Goal: Task Accomplishment & Management: Manage account settings

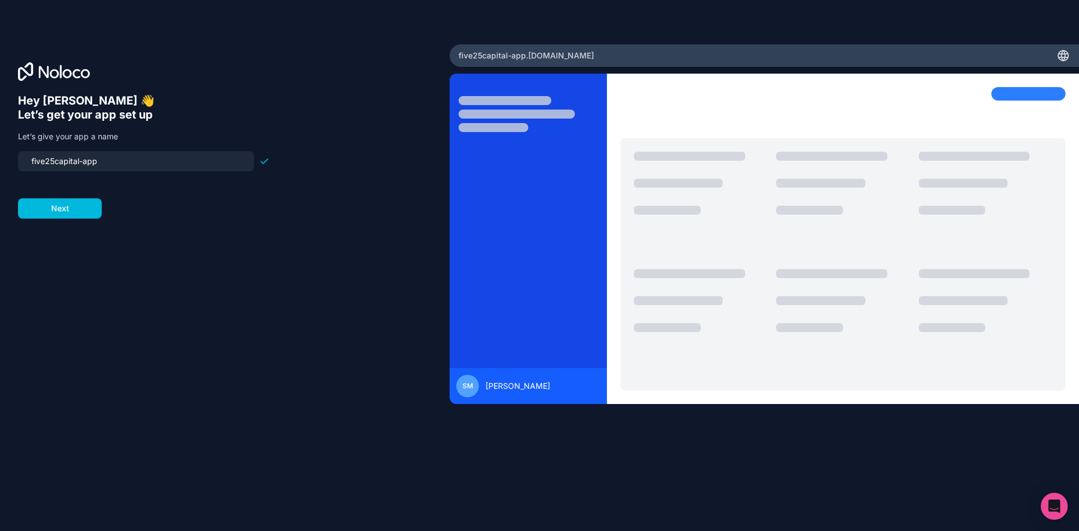
drag, startPoint x: 106, startPoint y: 162, endPoint x: 84, endPoint y: 161, distance: 22.5
click at [84, 161] on input "five25capital-app" at bounding box center [136, 161] width 223 height 16
type input "five25capital-crm"
click at [76, 207] on button "Next" at bounding box center [60, 208] width 84 height 20
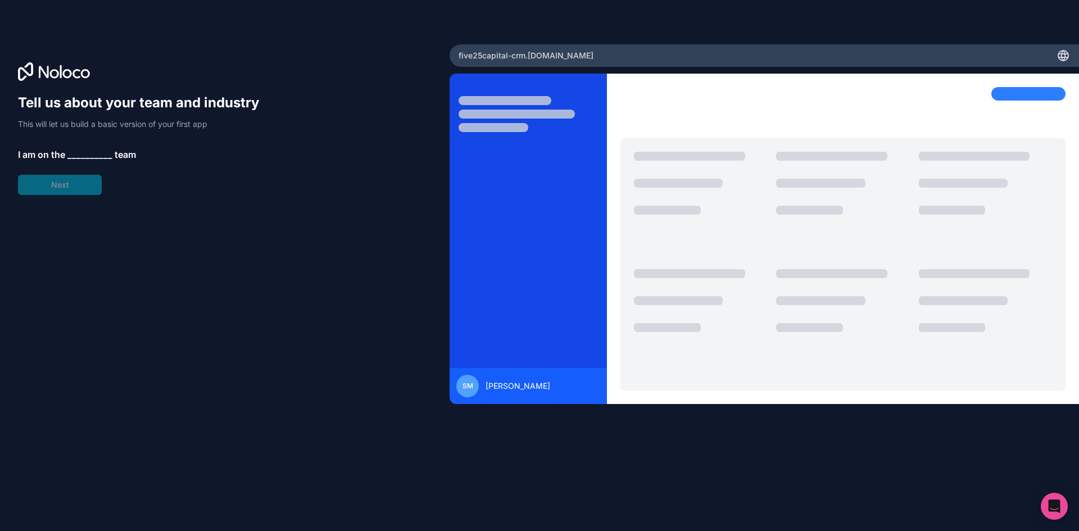
click at [87, 154] on span "__________" at bounding box center [89, 154] width 45 height 13
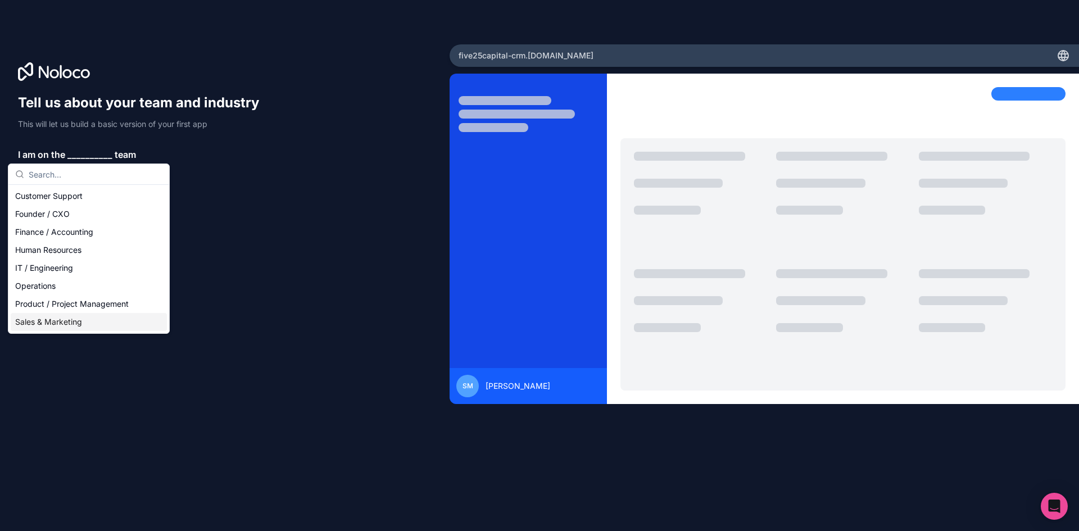
click at [57, 327] on div "Sales & Marketing" at bounding box center [89, 322] width 156 height 18
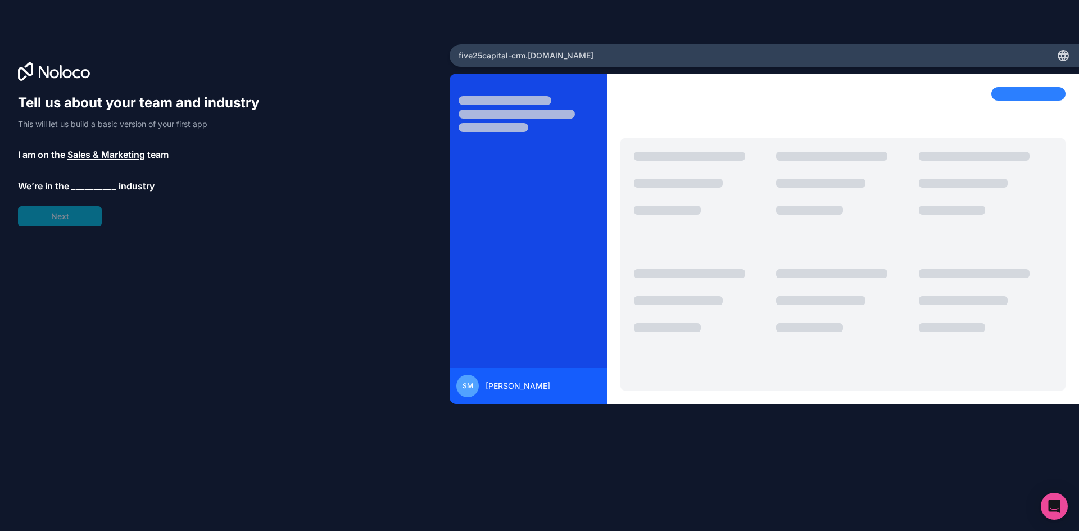
click at [88, 185] on span "__________" at bounding box center [93, 185] width 45 height 13
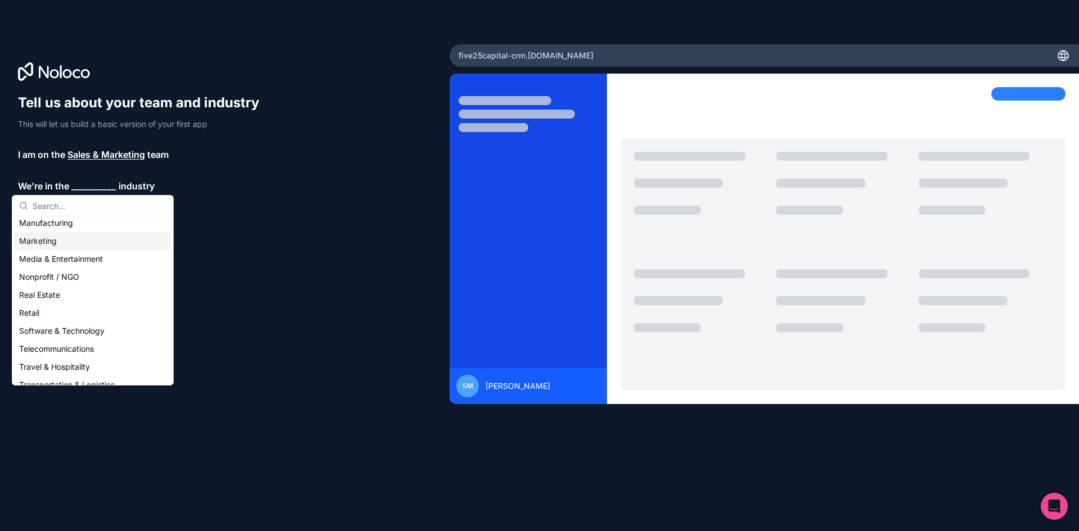
scroll to position [169, 0]
click at [72, 290] on div "Real Estate" at bounding box center [93, 293] width 156 height 18
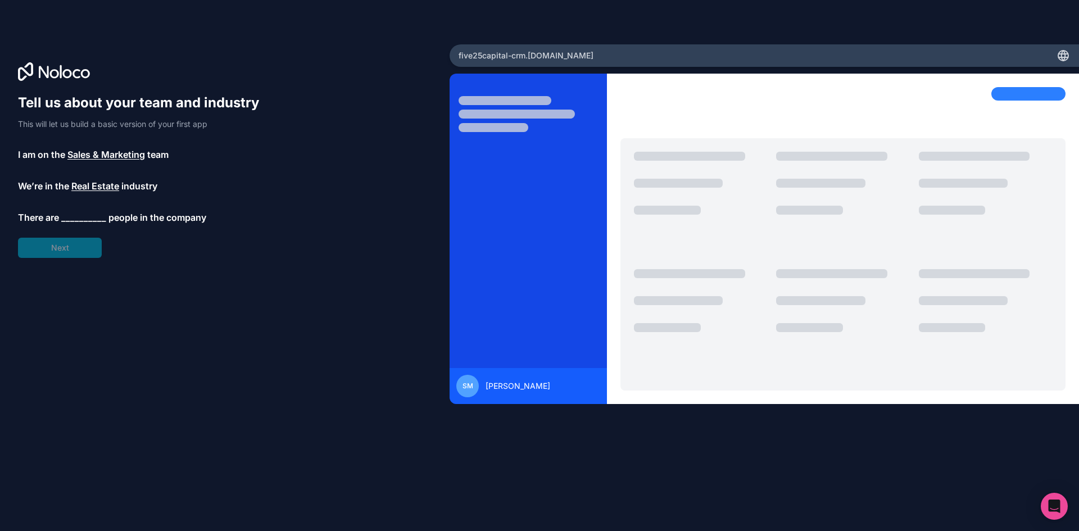
click at [74, 209] on div "Tell us about your team and industry This will let us build a basic version of …" at bounding box center [144, 176] width 252 height 164
click at [81, 216] on span "__________" at bounding box center [83, 217] width 45 height 13
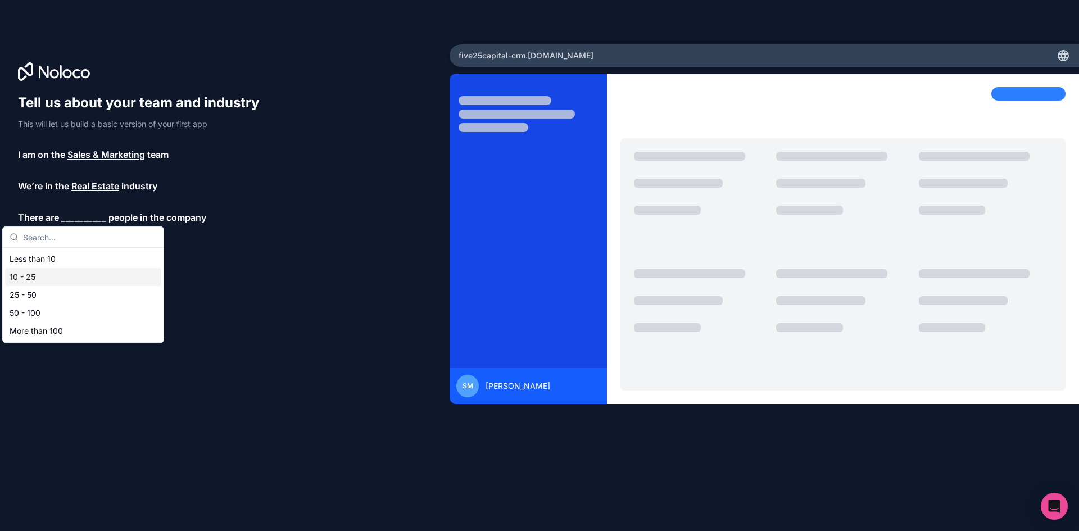
click at [69, 276] on div "10 - 25" at bounding box center [83, 277] width 156 height 18
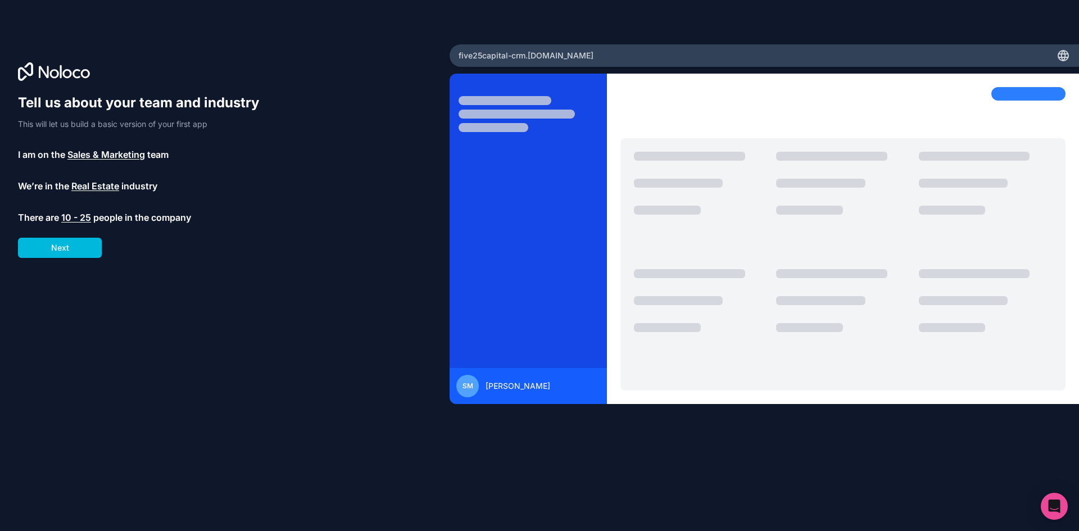
click at [94, 249] on button "Next" at bounding box center [60, 248] width 84 height 20
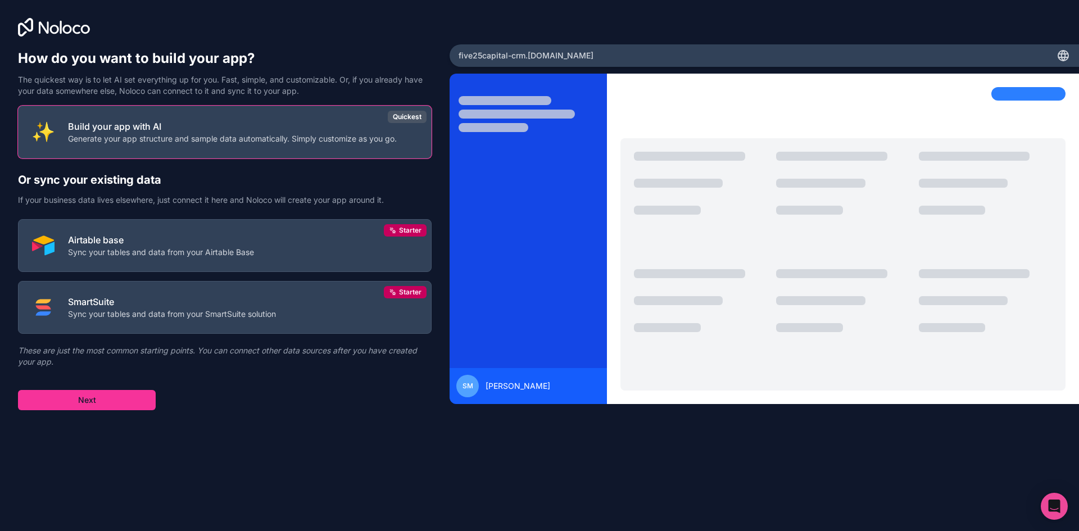
click at [81, 398] on button "Next" at bounding box center [87, 400] width 138 height 20
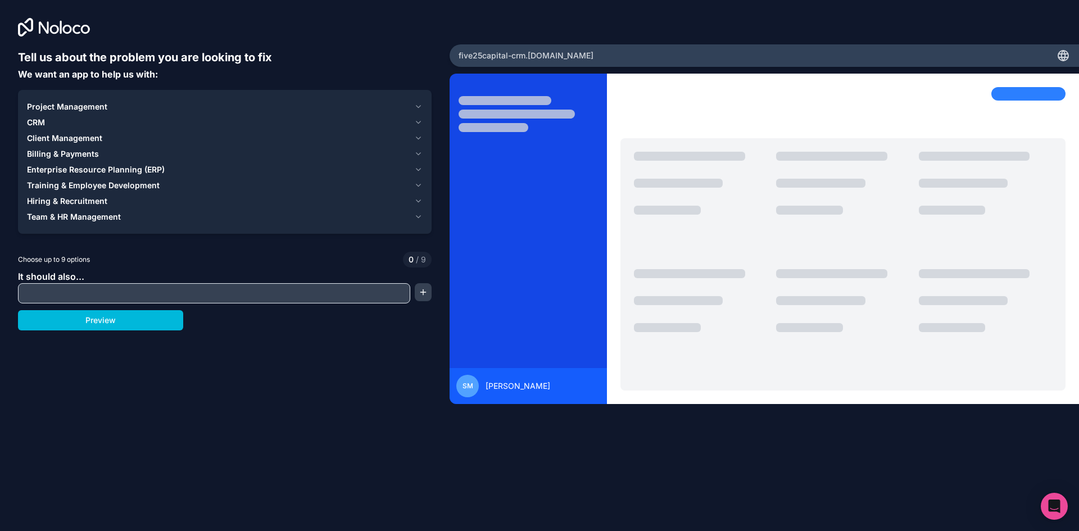
click at [106, 127] on div "CRM" at bounding box center [218, 122] width 383 height 11
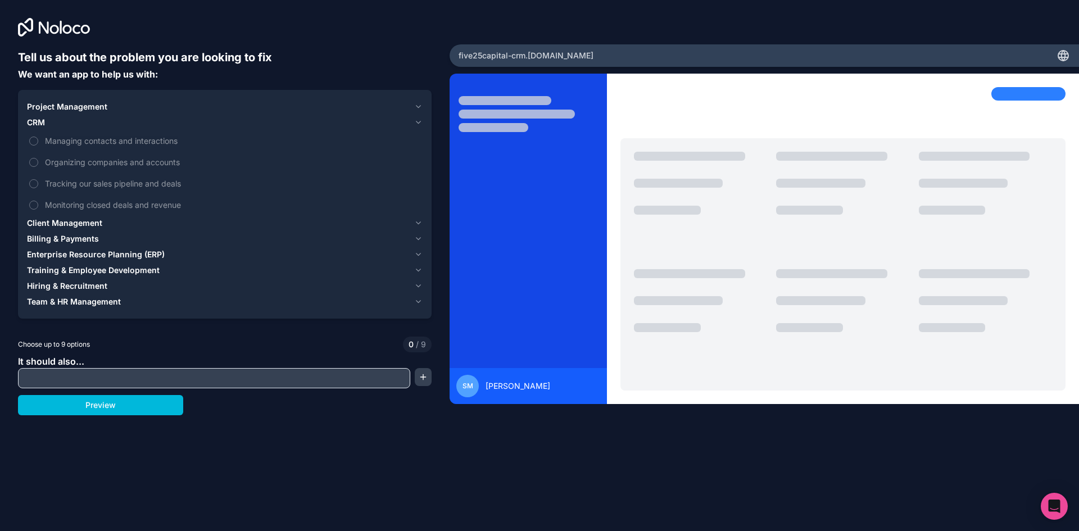
click at [97, 146] on span "Managing contacts and interactions" at bounding box center [232, 141] width 375 height 12
click at [38, 146] on button "Managing contacts and interactions" at bounding box center [33, 141] width 9 height 9
click at [60, 162] on span "Organizing companies and accounts" at bounding box center [232, 162] width 375 height 12
click at [38, 162] on button "Organizing companies and accounts" at bounding box center [33, 162] width 9 height 9
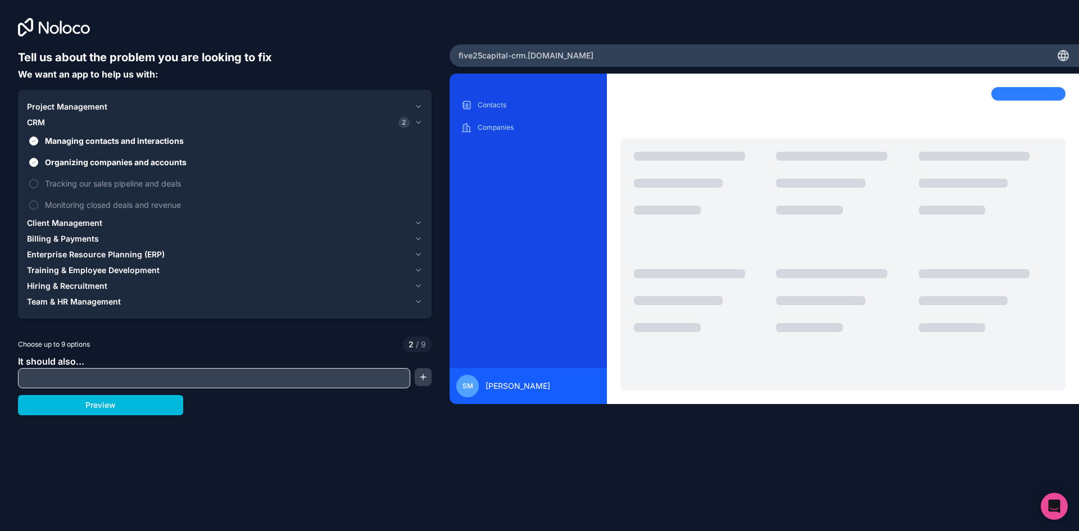
click at [63, 188] on span "Tracking our sales pipeline and deals" at bounding box center [232, 184] width 375 height 12
click at [38, 188] on button "Tracking our sales pipeline and deals" at bounding box center [33, 183] width 9 height 9
click at [64, 206] on span "Monitoring closed deals and revenue" at bounding box center [232, 205] width 375 height 12
click at [38, 206] on button "Monitoring closed deals and revenue" at bounding box center [33, 205] width 9 height 9
click at [68, 223] on span "Client Management" at bounding box center [64, 222] width 75 height 11
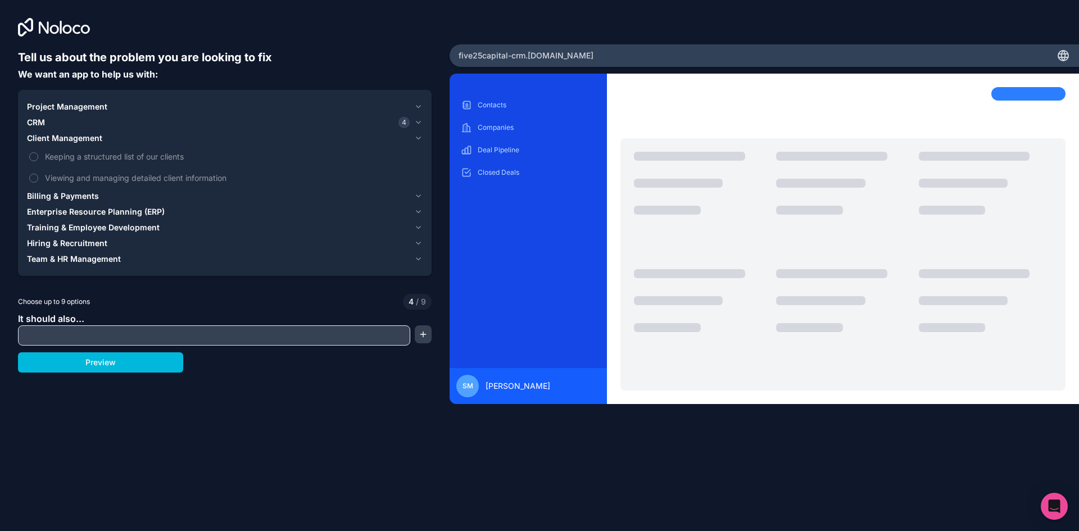
click at [75, 161] on span "Keeping a structured list of our clients" at bounding box center [232, 157] width 375 height 12
click at [38, 161] on button "Keeping a structured list of our clients" at bounding box center [33, 156] width 9 height 9
click at [80, 180] on span "Viewing and managing detailed client information" at bounding box center [232, 178] width 375 height 12
click at [38, 180] on button "Viewing and managing detailed client information" at bounding box center [33, 178] width 9 height 9
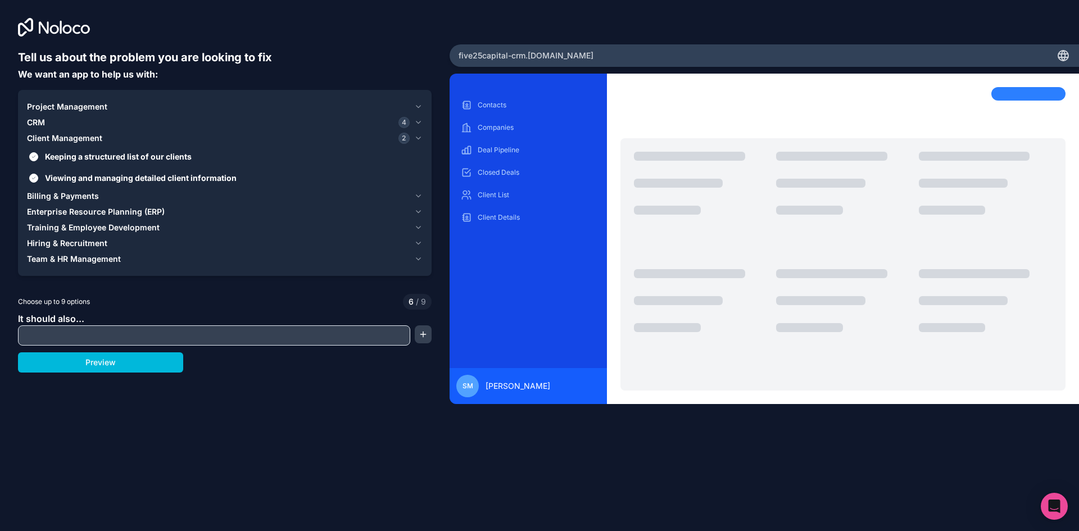
click at [93, 105] on span "Project Management" at bounding box center [67, 106] width 80 height 11
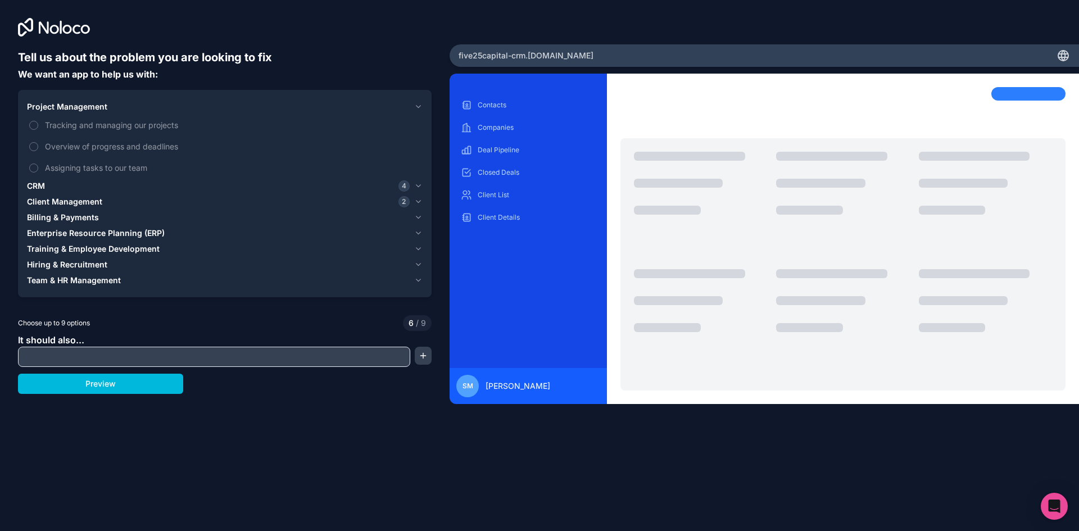
click at [94, 126] on span "Tracking and managing our projects" at bounding box center [232, 125] width 375 height 12
click at [38, 126] on button "Tracking and managing our projects" at bounding box center [33, 125] width 9 height 9
click at [96, 144] on span "Overview of progress and deadlines" at bounding box center [232, 146] width 375 height 12
click at [38, 144] on button "Overview of progress and deadlines" at bounding box center [33, 146] width 9 height 9
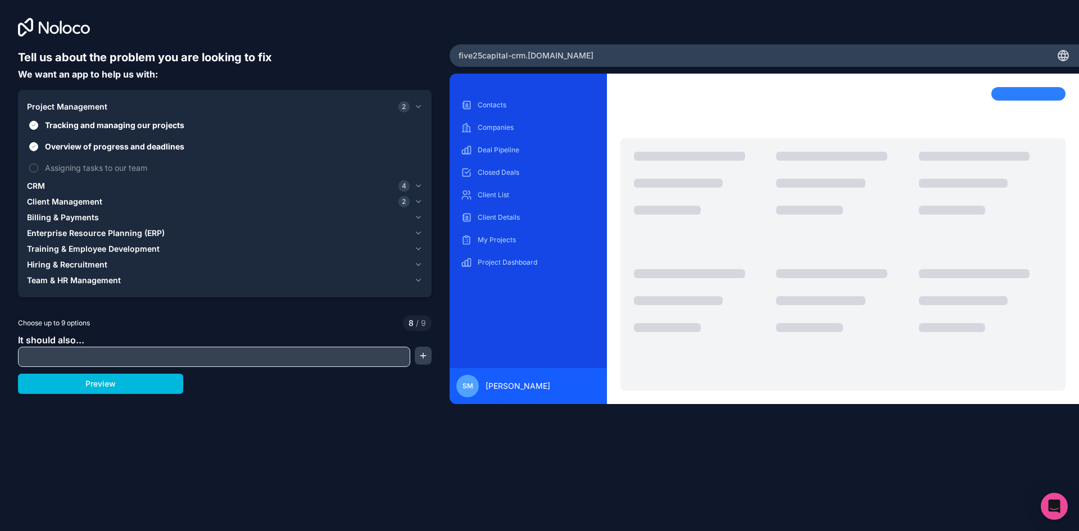
click at [96, 171] on span "Assigning tasks to our team" at bounding box center [232, 168] width 375 height 12
click at [38, 171] on button "Assigning tasks to our team" at bounding box center [33, 168] width 9 height 9
click at [111, 382] on button "Preview" at bounding box center [100, 384] width 165 height 20
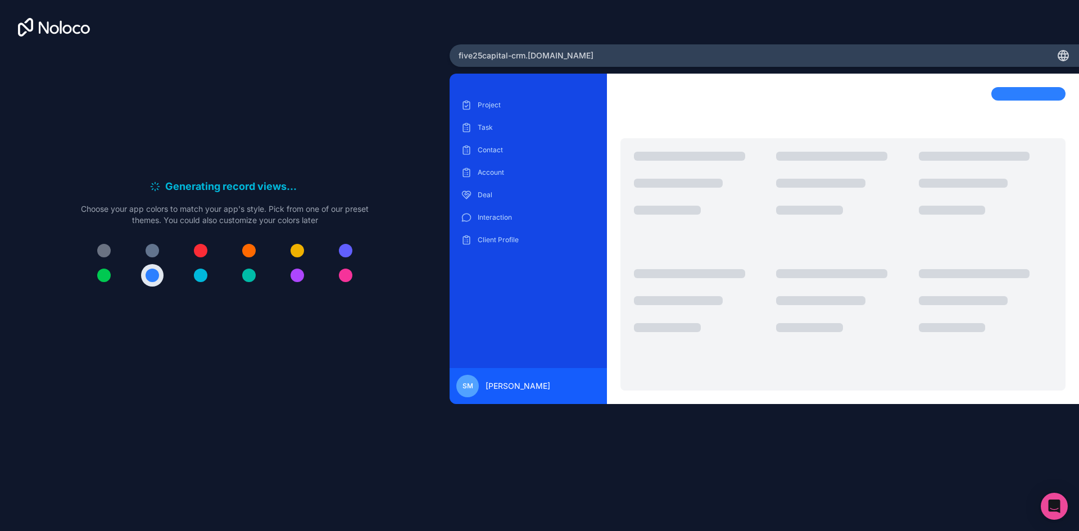
click at [150, 273] on div at bounding box center [152, 275] width 13 height 13
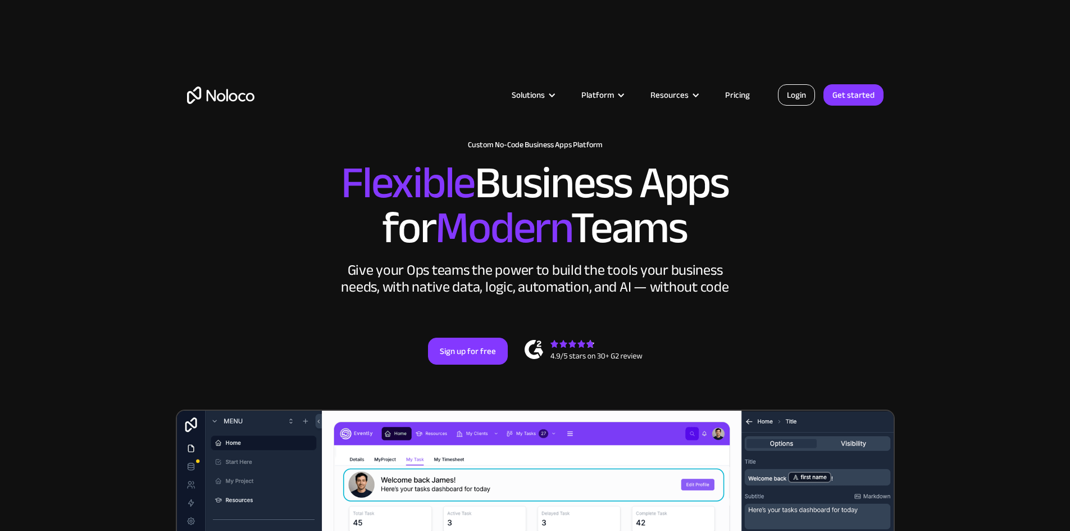
click at [803, 91] on link "Login" at bounding box center [796, 94] width 37 height 21
click at [783, 89] on link "Login" at bounding box center [796, 94] width 37 height 21
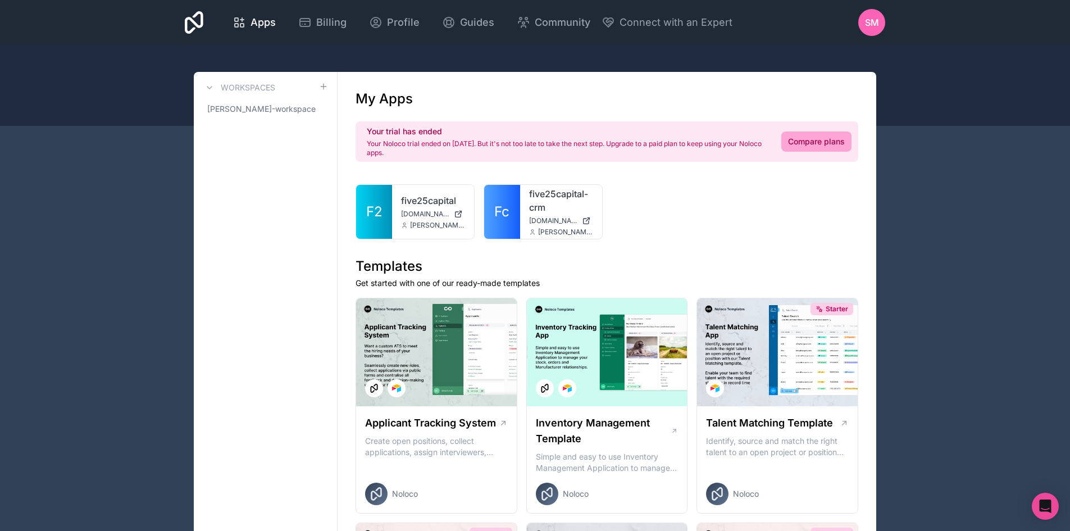
click at [530, 217] on span "[DOMAIN_NAME]" at bounding box center [553, 220] width 48 height 9
click at [0, 0] on div at bounding box center [0, 0] width 0 height 0
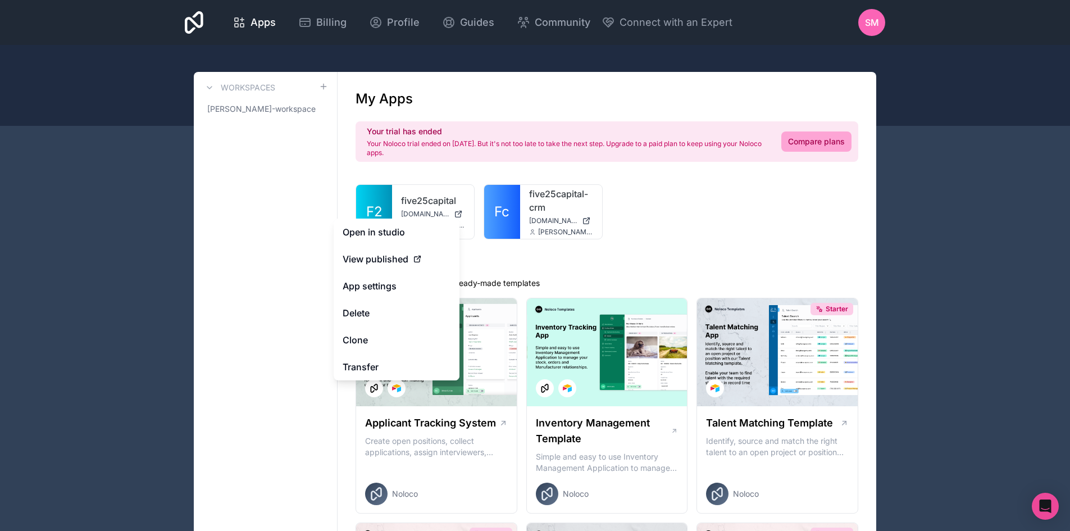
click at [385, 315] on button "Delete" at bounding box center [397, 312] width 126 height 27
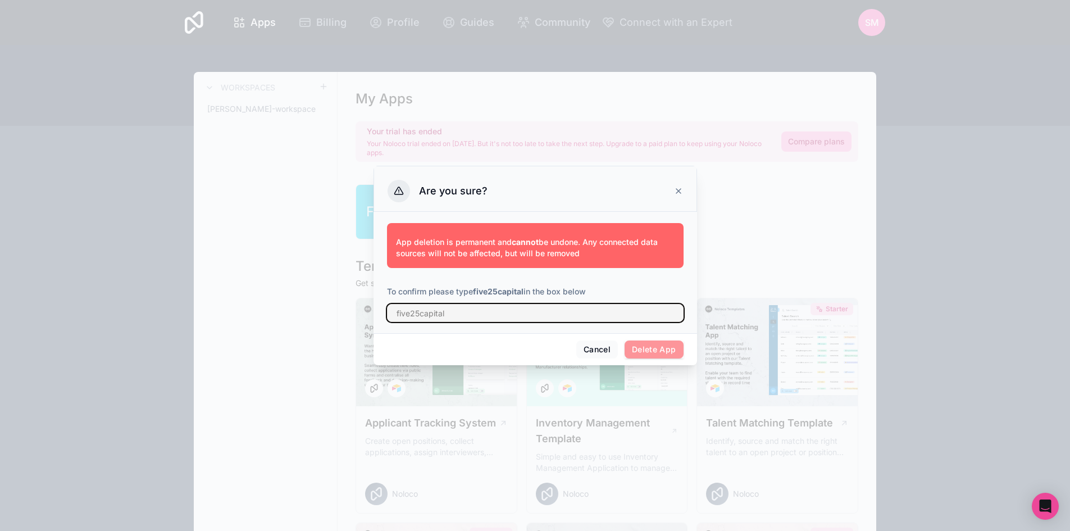
click at [465, 312] on input "text" at bounding box center [535, 313] width 297 height 18
type input "five25capital"
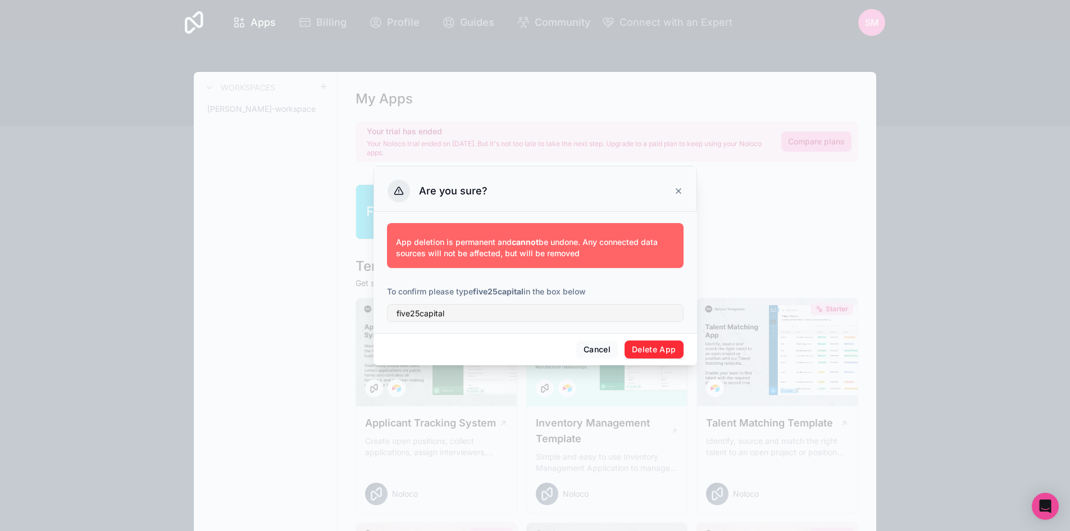
click at [648, 344] on button "Delete App" at bounding box center [654, 349] width 59 height 18
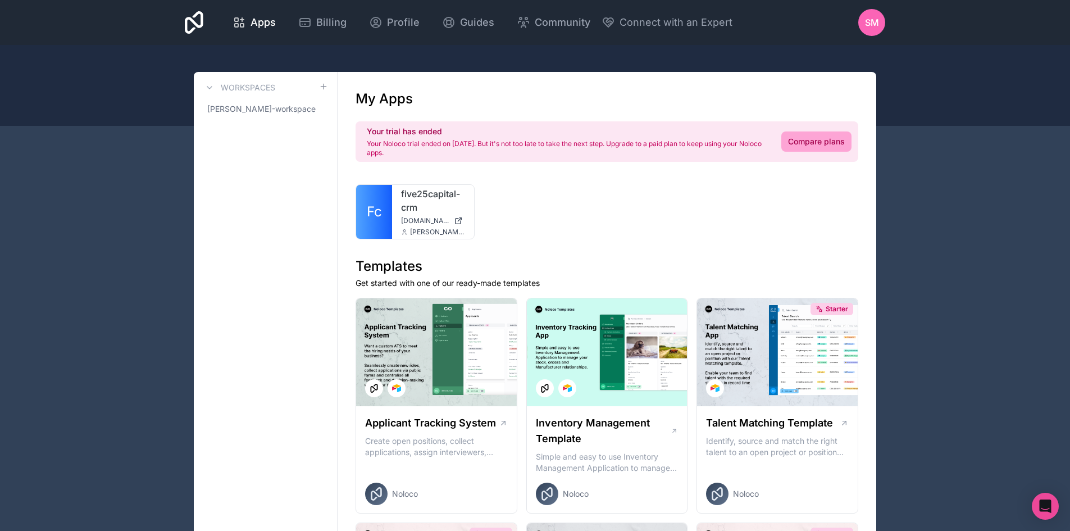
click at [0, 0] on div at bounding box center [0, 0] width 0 height 0
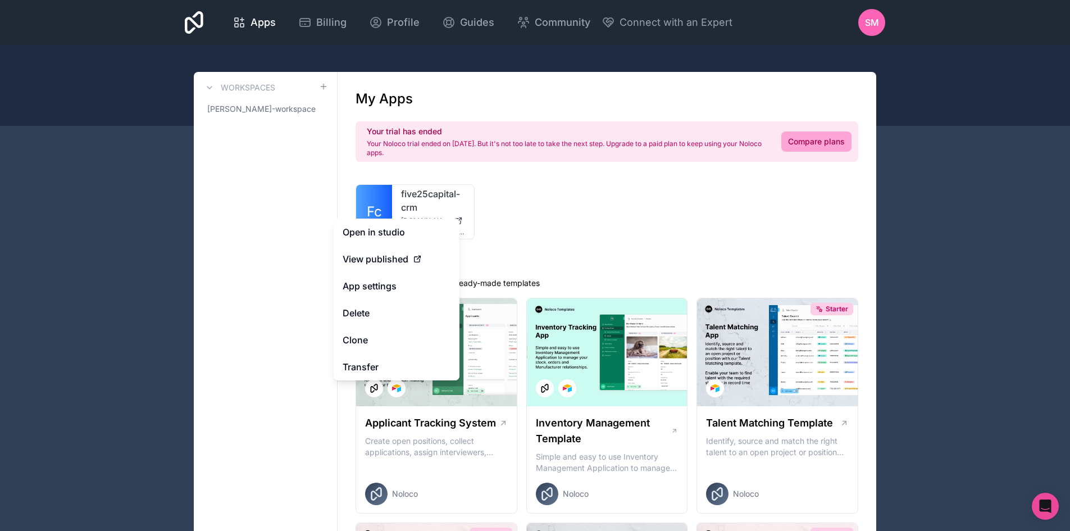
click at [395, 315] on button "Delete" at bounding box center [397, 312] width 126 height 27
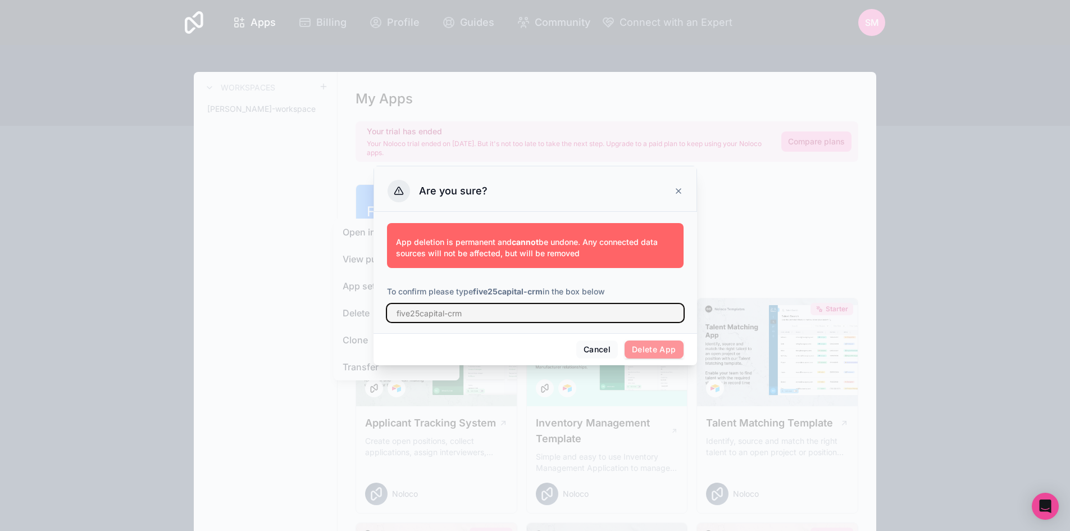
click at [425, 313] on input "text" at bounding box center [535, 313] width 297 height 18
type input "five25capital-crm"
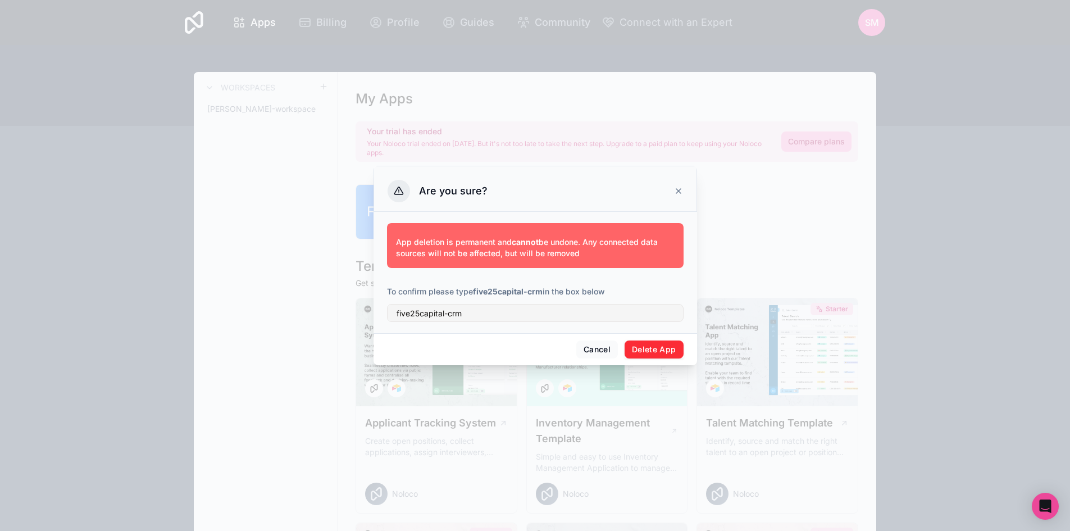
click at [652, 353] on button "Delete App" at bounding box center [654, 349] width 59 height 18
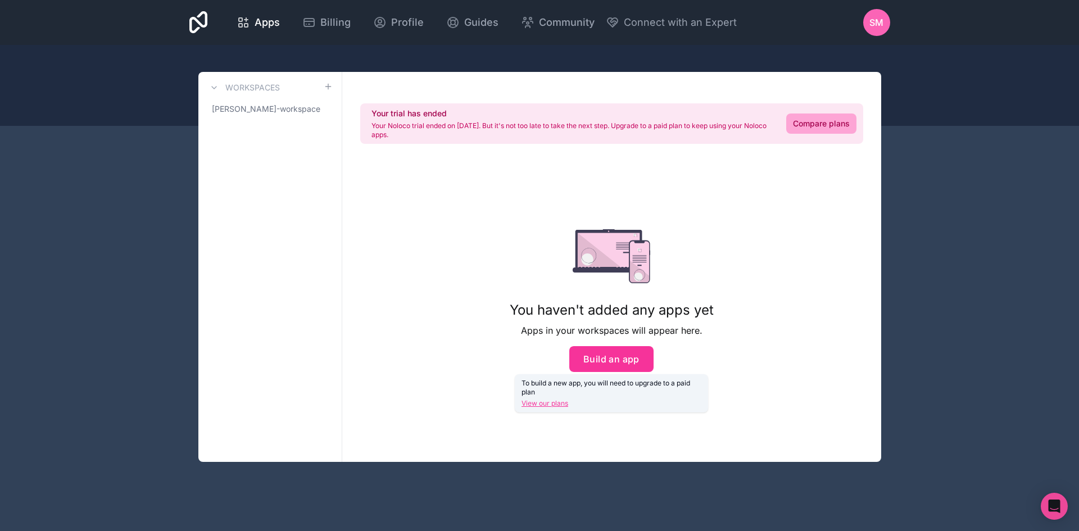
click at [623, 362] on button "Build an app" at bounding box center [611, 359] width 84 height 26
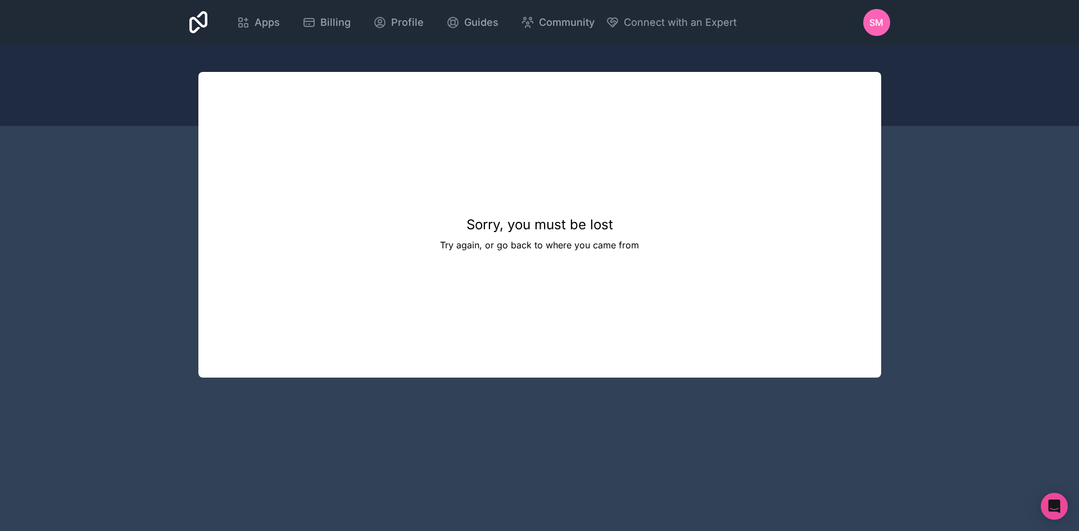
click at [510, 239] on p "Try again, or go back to where you came from" at bounding box center [539, 244] width 199 height 13
click at [238, 13] on link "Apps" at bounding box center [258, 22] width 61 height 25
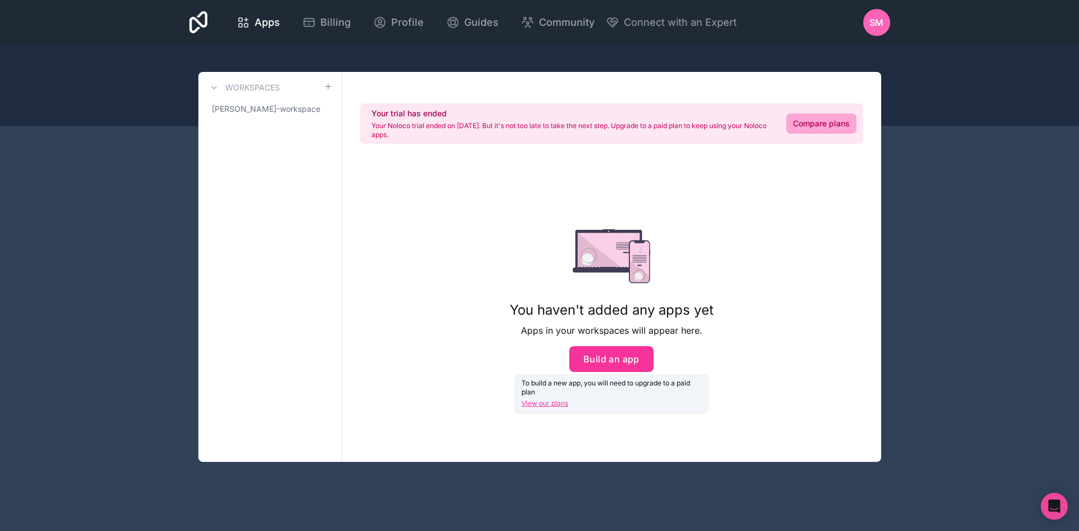
click at [251, 112] on span "[PERSON_NAME]-workspace" at bounding box center [266, 108] width 108 height 11
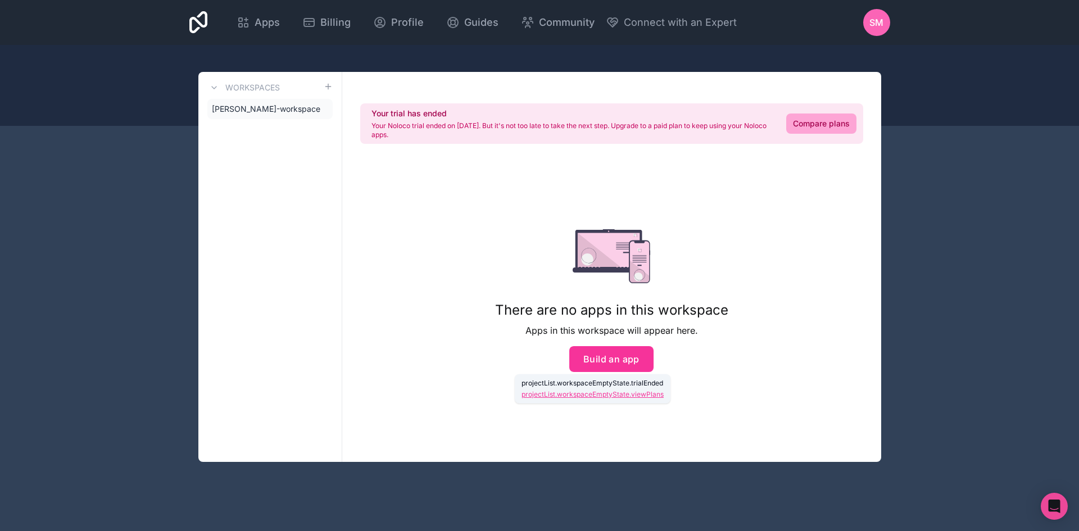
click at [605, 352] on button "Build an app" at bounding box center [611, 359] width 84 height 26
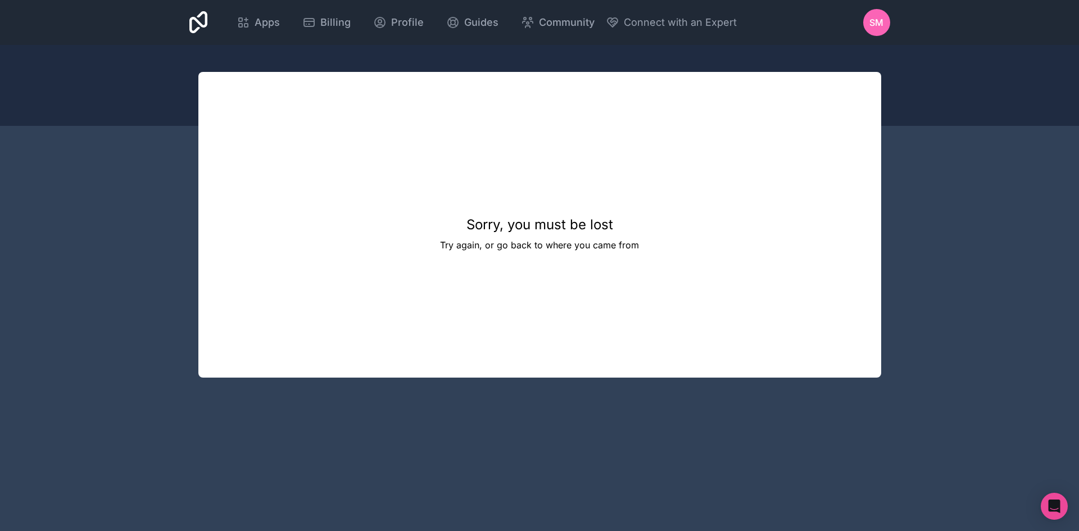
click at [284, 21] on link "Apps" at bounding box center [258, 22] width 61 height 25
